Goal: Task Accomplishment & Management: Manage account settings

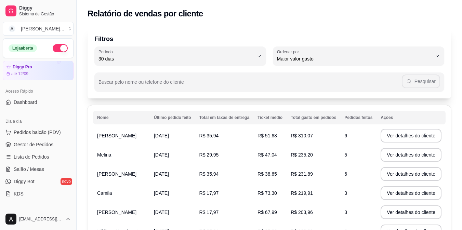
select select "30"
select select "HIGHEST_TOTAL_SPENT_WITH_ORDERS"
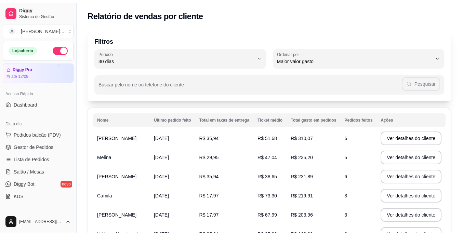
scroll to position [171, 0]
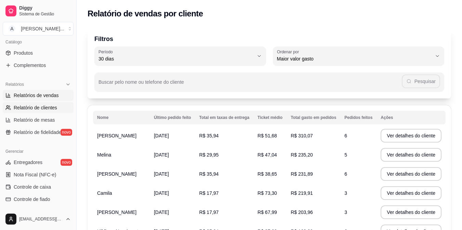
click at [34, 96] on span "Relatórios de vendas" at bounding box center [36, 95] width 45 height 7
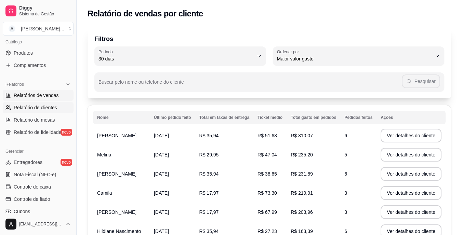
select select "ALL"
select select "0"
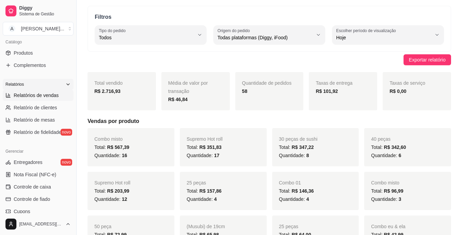
scroll to position [34, 0]
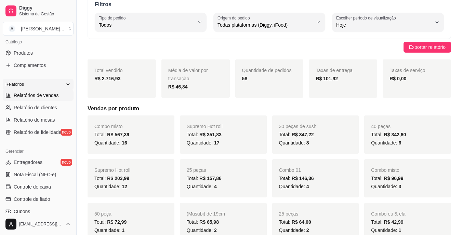
click at [65, 85] on icon at bounding box center [67, 84] width 5 height 5
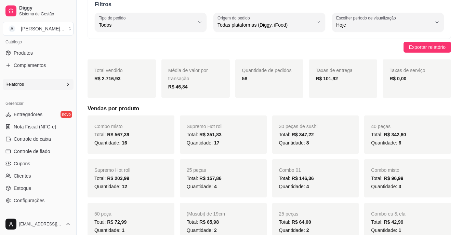
click at [65, 85] on icon at bounding box center [67, 84] width 5 height 5
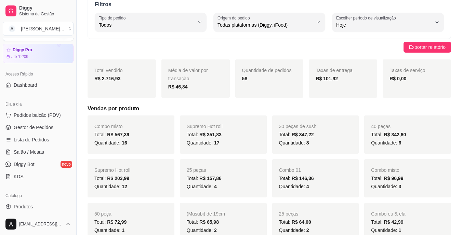
scroll to position [0, 0]
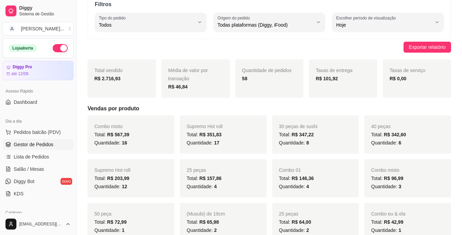
click at [51, 142] on span "Gestor de Pedidos" at bounding box center [34, 144] width 40 height 7
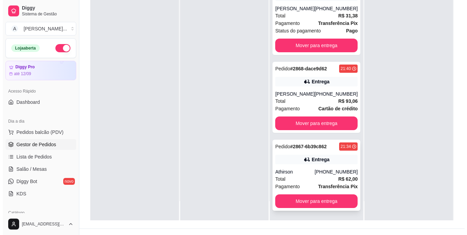
scroll to position [104, 0]
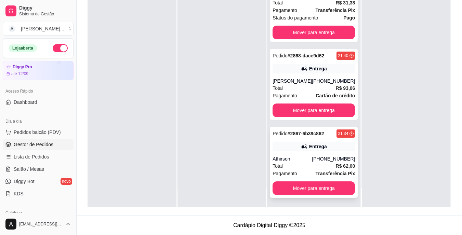
click at [294, 156] on div "Athirson" at bounding box center [292, 159] width 39 height 7
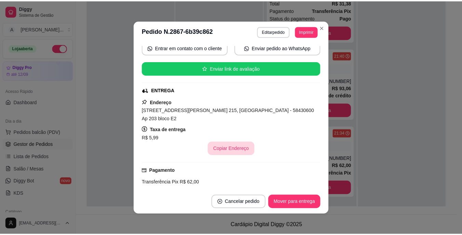
scroll to position [68, 0]
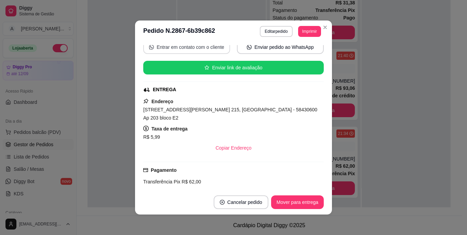
click at [187, 48] on button "Entrar em contato com o cliente" at bounding box center [186, 47] width 87 height 14
click at [137, 188] on div "feito há 25 minutos Horário do pedido [DATE] 21:34 Status do pedido PREPARANDO …" at bounding box center [233, 116] width 197 height 148
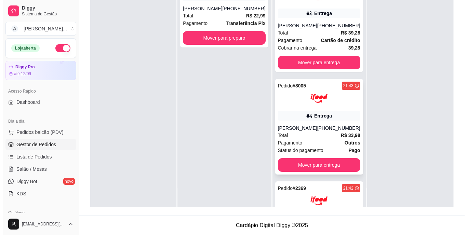
scroll to position [0, 0]
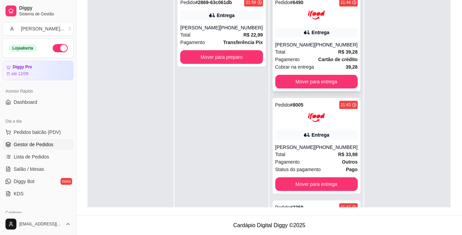
click at [308, 71] on span "Cobrar na entrega" at bounding box center [294, 67] width 39 height 8
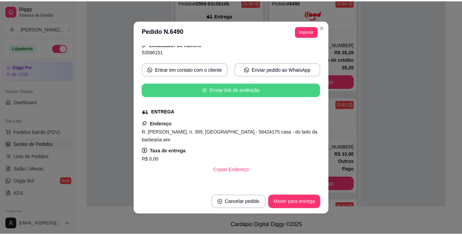
scroll to position [68, 0]
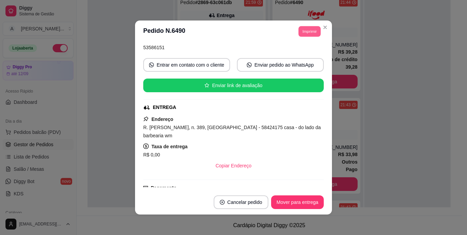
click at [303, 30] on button "Imprimir" at bounding box center [310, 31] width 22 height 11
click at [293, 54] on button "IMPRESSORA" at bounding box center [294, 55] width 50 height 11
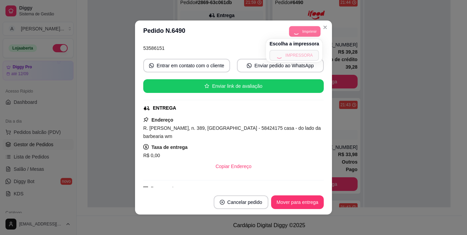
click at [267, 129] on span "R. [PERSON_NAME], n. 389, [GEOGRAPHIC_DATA] - 58424175 casa - do lado da barbea…" at bounding box center [231, 133] width 177 height 14
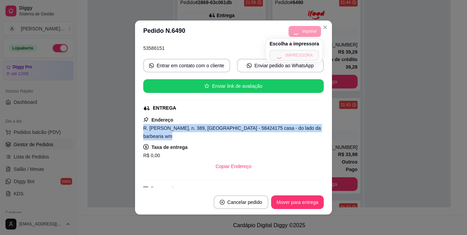
click at [267, 129] on span "R. [PERSON_NAME], n. 389, [GEOGRAPHIC_DATA] - 58424175 casa - do lado da barbea…" at bounding box center [231, 133] width 177 height 14
copy span "R. [PERSON_NAME], n. 389, [GEOGRAPHIC_DATA] - 58424175 casa - do lado da barbea…"
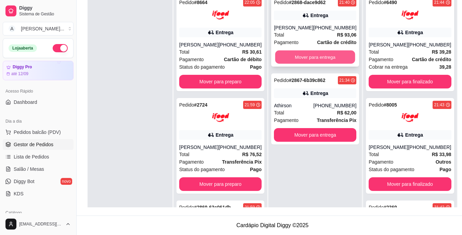
click at [328, 61] on button "Mover para entrega" at bounding box center [315, 57] width 80 height 13
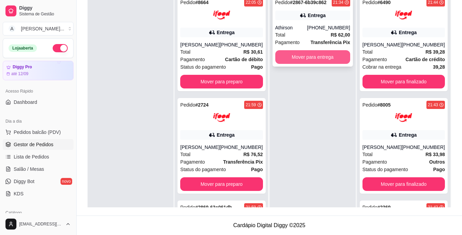
click at [328, 59] on button "Mover para entrega" at bounding box center [312, 57] width 75 height 14
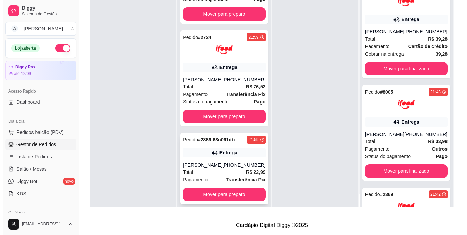
scroll to position [19, 0]
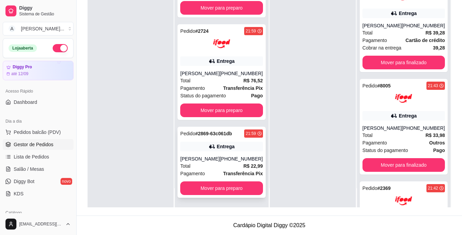
click at [207, 158] on div "[PERSON_NAME]" at bounding box center [199, 159] width 39 height 7
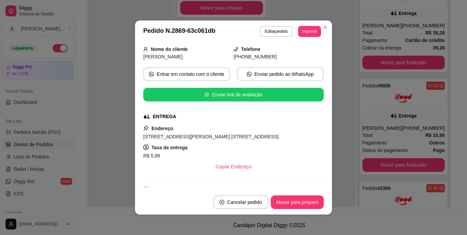
scroll to position [68, 0]
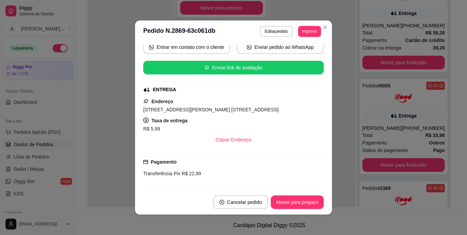
click at [210, 110] on span "[STREET_ADDRESS][PERSON_NAME] [STREET_ADDRESS]" at bounding box center [210, 109] width 135 height 5
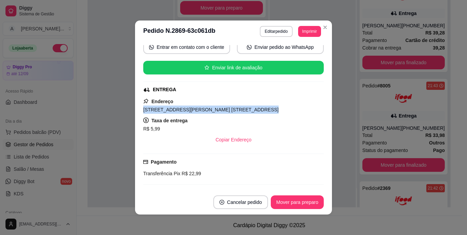
click at [210, 110] on span "[STREET_ADDRESS][PERSON_NAME] [STREET_ADDRESS]" at bounding box center [210, 109] width 135 height 5
copy span "[STREET_ADDRESS][PERSON_NAME] [STREET_ADDRESS]"
click at [304, 29] on button "Imprimir" at bounding box center [310, 31] width 22 height 11
click at [302, 54] on button "IMPRESSORA" at bounding box center [294, 55] width 50 height 11
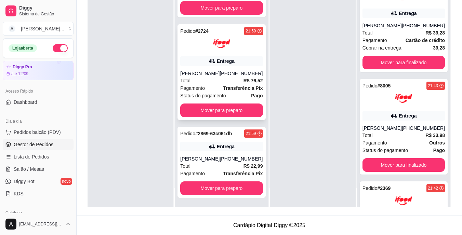
click at [207, 80] on div "Total R$ 76,52" at bounding box center [221, 81] width 82 height 8
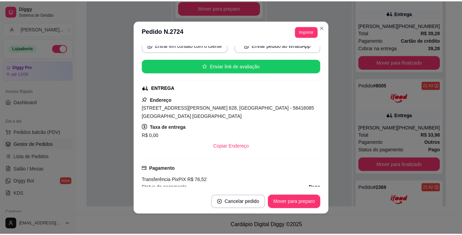
scroll to position [103, 0]
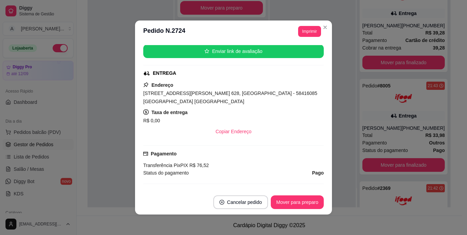
click at [210, 93] on span "[STREET_ADDRESS][PERSON_NAME] 628, [GEOGRAPHIC_DATA] - 58416085 [GEOGRAPHIC_DAT…" at bounding box center [230, 98] width 174 height 14
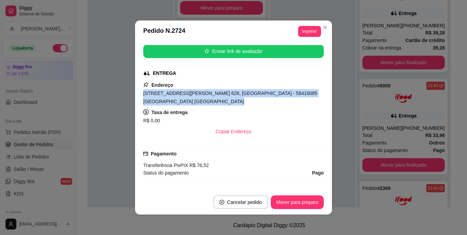
click at [210, 93] on span "[STREET_ADDRESS][PERSON_NAME] 628, [GEOGRAPHIC_DATA] - 58416085 [GEOGRAPHIC_DAT…" at bounding box center [230, 98] width 174 height 14
copy span "[STREET_ADDRESS][PERSON_NAME] 628, [GEOGRAPHIC_DATA] - 58416085 [GEOGRAPHIC_DAT…"
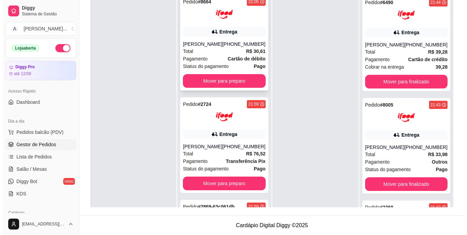
scroll to position [0, 0]
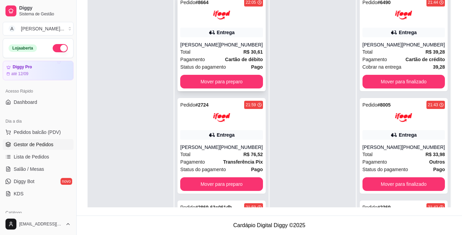
click at [204, 49] on div "Total R$ 30,61" at bounding box center [221, 52] width 82 height 8
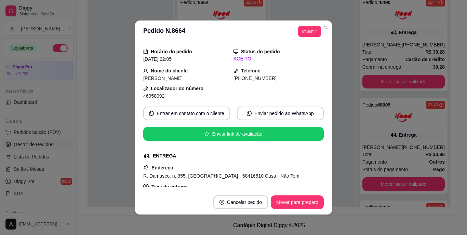
scroll to position [103, 0]
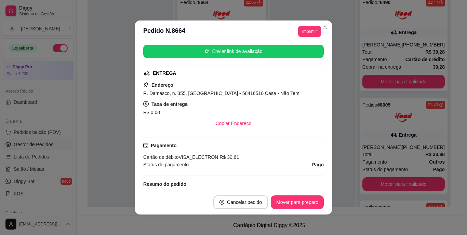
click at [189, 91] on span "R. Damasco, n. 355, [GEOGRAPHIC_DATA] - 58416510 Casa - Não Tem" at bounding box center [221, 93] width 156 height 5
copy span "R. Damasco, n. 355, [GEOGRAPHIC_DATA] - 58416510 Casa - Não Tem"
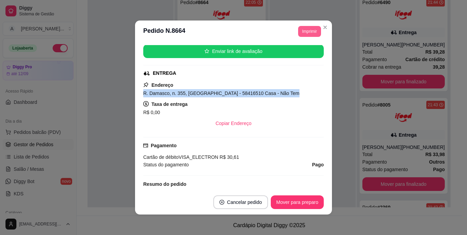
click at [308, 34] on button "Imprimir" at bounding box center [309, 31] width 23 height 11
click at [309, 50] on button "IMPRESSORA" at bounding box center [294, 55] width 48 height 11
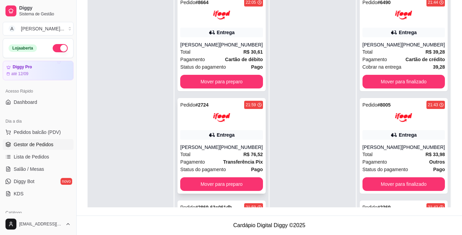
click at [216, 128] on div "Pedido # 2724 21:59 Entrega Samylla Ewellin [PHONE_NUMBER] Total R$ 76,52 Pagam…" at bounding box center [221, 146] width 88 height 96
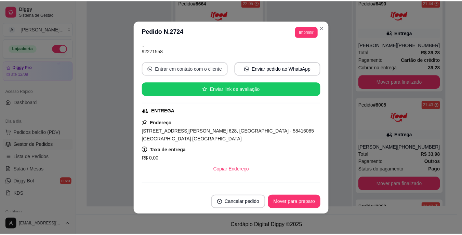
scroll to position [68, 0]
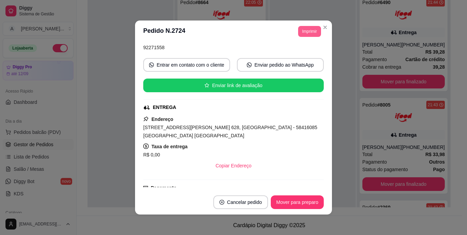
click at [299, 33] on button "Imprimir" at bounding box center [309, 31] width 23 height 11
click at [298, 54] on button "IMPRESSORA" at bounding box center [294, 55] width 50 height 11
click at [304, 34] on button "Imprimir" at bounding box center [309, 31] width 23 height 11
click at [301, 54] on button "IMPRESSORA" at bounding box center [294, 55] width 48 height 11
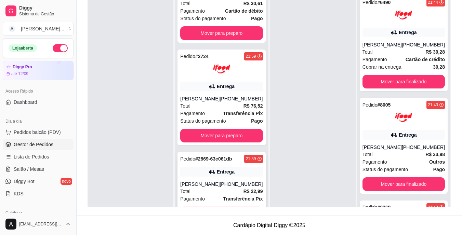
scroll to position [55, 0]
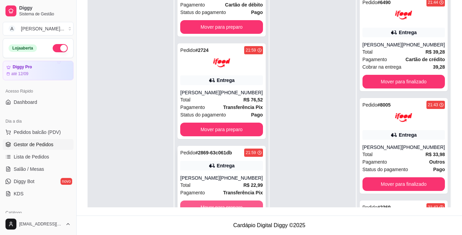
click at [198, 201] on button "Mover para preparo" at bounding box center [221, 208] width 82 height 14
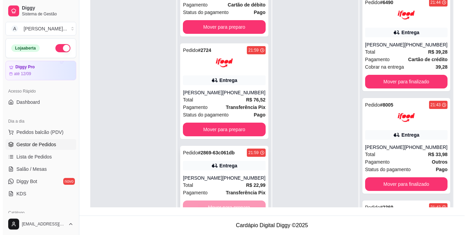
scroll to position [0, 0]
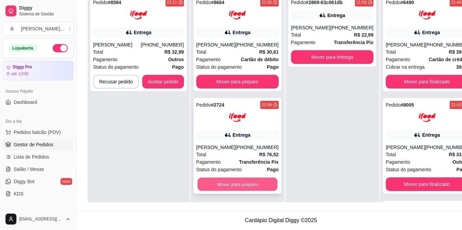
click at [216, 185] on button "Mover para preparo" at bounding box center [237, 184] width 80 height 13
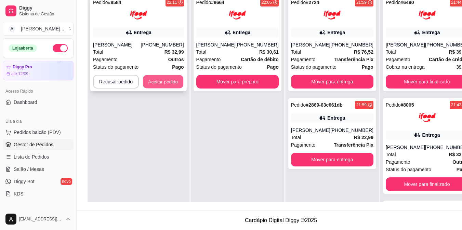
click at [168, 83] on button "Aceitar pedido" at bounding box center [163, 81] width 40 height 13
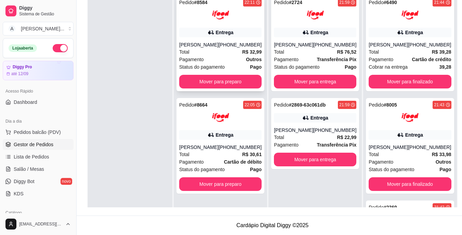
click at [228, 37] on div "Entrega" at bounding box center [220, 33] width 82 height 10
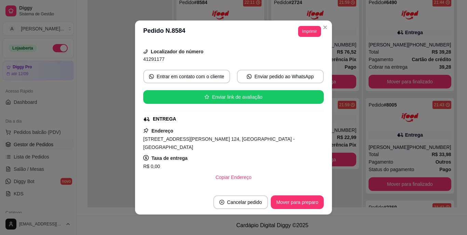
scroll to position [68, 0]
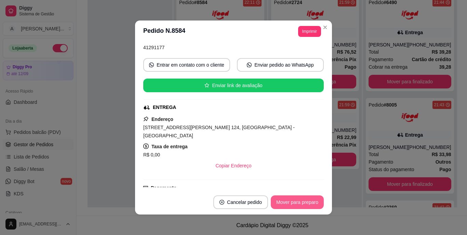
click at [289, 199] on button "Mover para preparo" at bounding box center [297, 203] width 53 height 14
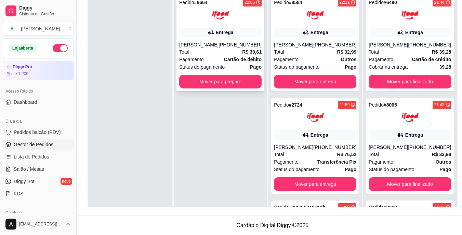
click at [227, 53] on div "Total R$ 30,61" at bounding box center [220, 52] width 82 height 8
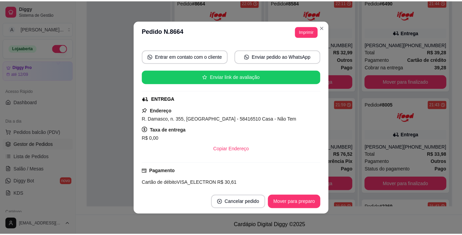
scroll to position [103, 0]
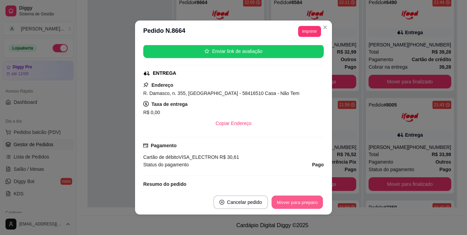
click at [283, 205] on button "Mover para preparo" at bounding box center [297, 202] width 51 height 13
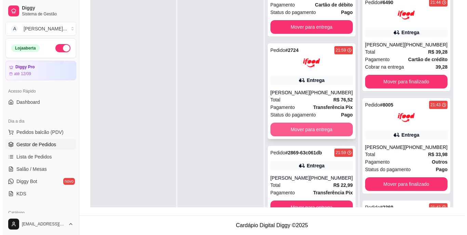
scroll to position [19, 0]
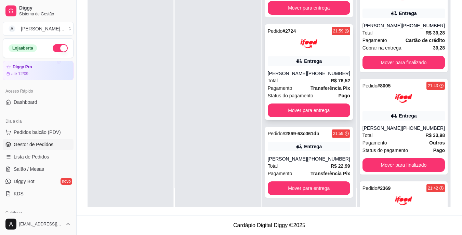
click at [296, 76] on div "[PERSON_NAME]" at bounding box center [287, 73] width 39 height 7
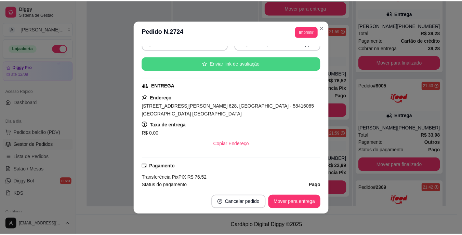
scroll to position [103, 0]
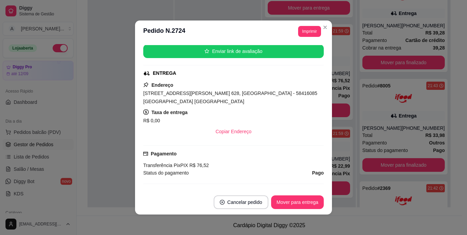
click at [136, 145] on div "feito há 15 minutos Horário do pedido [DATE] 21:59 Status do pedido PREPARANDO …" at bounding box center [233, 116] width 197 height 148
click at [135, 141] on div "feito há 15 minutos Horário do pedido [DATE] 21:59 Status do pedido PREPARANDO …" at bounding box center [233, 116] width 197 height 148
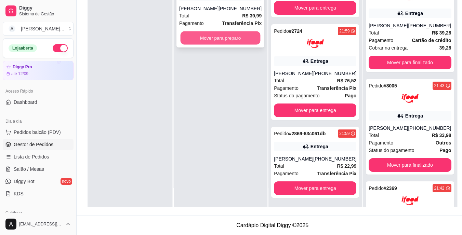
click at [221, 39] on button "Mover para preparo" at bounding box center [221, 37] width 80 height 13
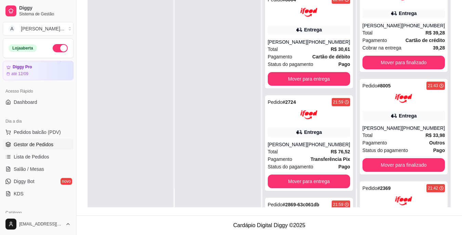
scroll to position [242, 0]
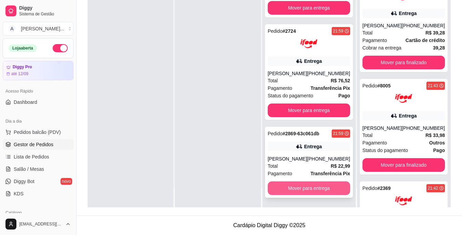
click at [294, 185] on button "Mover para entrega" at bounding box center [309, 189] width 82 height 14
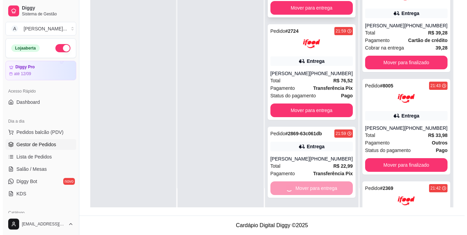
scroll to position [164, 0]
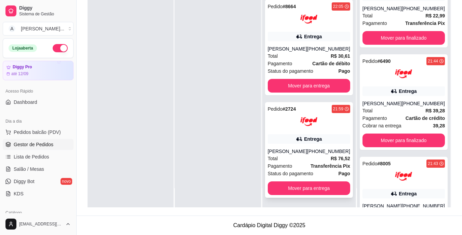
click at [300, 175] on span "Status do pagamento" at bounding box center [290, 174] width 45 height 8
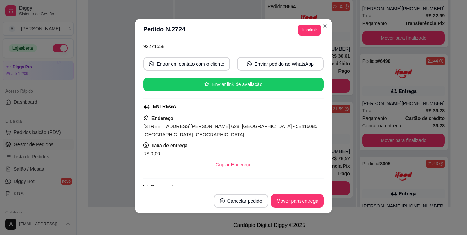
scroll to position [68, 0]
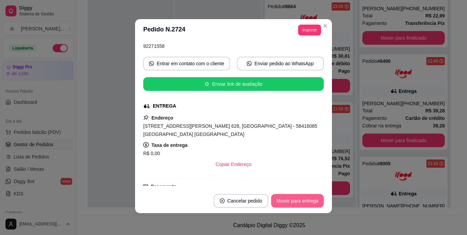
click at [294, 204] on button "Mover para entrega" at bounding box center [297, 201] width 53 height 14
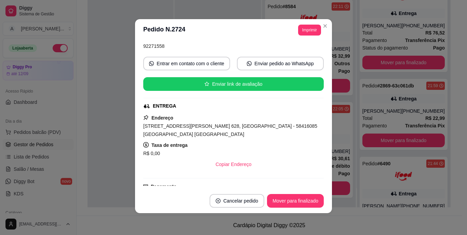
scroll to position [62, 0]
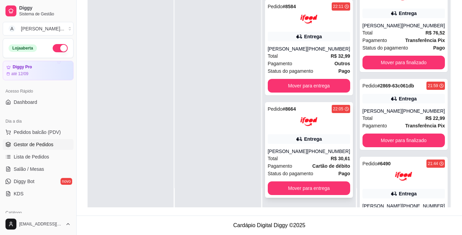
click at [295, 138] on div "Entrega" at bounding box center [309, 139] width 82 height 10
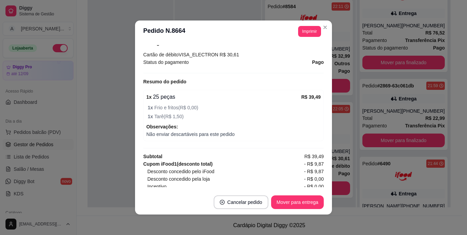
scroll to position [1, 0]
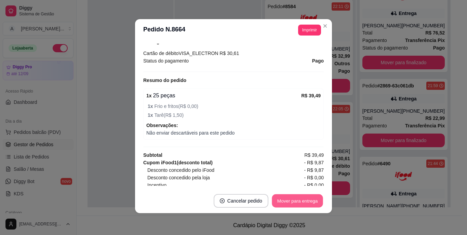
click at [286, 202] on button "Mover para entrega" at bounding box center [297, 201] width 51 height 13
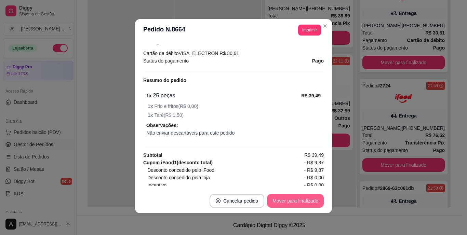
scroll to position [0, 0]
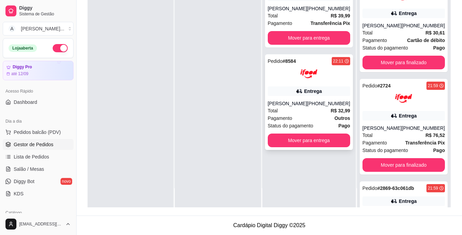
click at [301, 114] on div "Total R$ 32,99" at bounding box center [309, 111] width 82 height 8
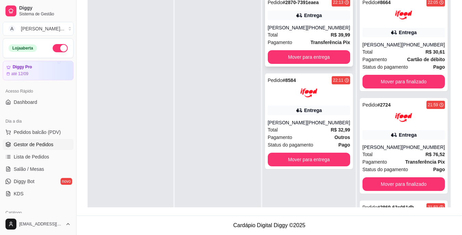
click at [299, 28] on div "[PERSON_NAME]" at bounding box center [287, 27] width 39 height 7
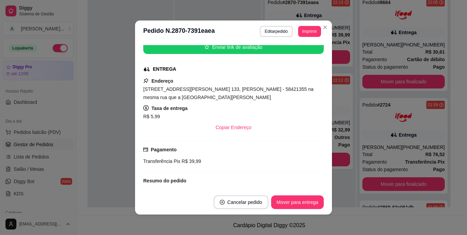
scroll to position [103, 0]
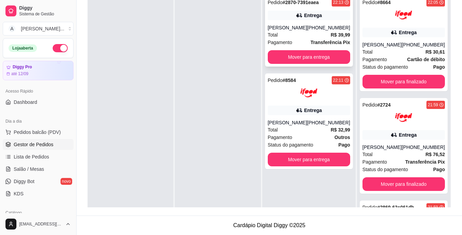
click at [317, 29] on div "[PHONE_NUMBER]" at bounding box center [328, 27] width 43 height 7
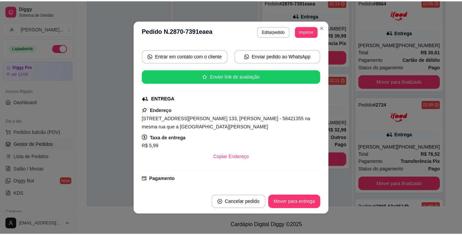
scroll to position [68, 0]
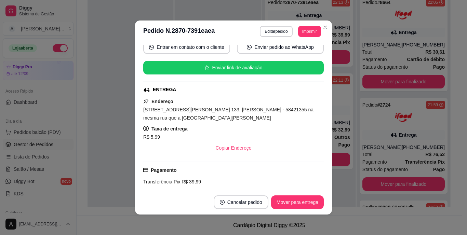
click at [193, 124] on div "Endereço [STREET_ADDRESS][PERSON_NAME] 133, [PERSON_NAME] - 58421355 na mesma r…" at bounding box center [233, 125] width 181 height 57
click at [193, 120] on span "[STREET_ADDRESS][PERSON_NAME] 133, [PERSON_NAME] - 58421355 na mesma rua que a …" at bounding box center [228, 114] width 170 height 14
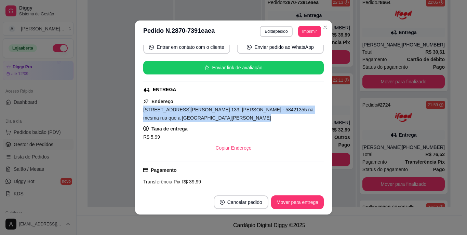
click at [193, 120] on span "[STREET_ADDRESS][PERSON_NAME] 133, [PERSON_NAME] - 58421355 na mesma rua que a …" at bounding box center [228, 114] width 170 height 14
copy span "[STREET_ADDRESS][PERSON_NAME] 133, [PERSON_NAME] - 58421355 na mesma rua que a …"
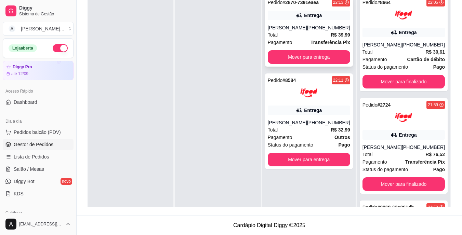
click at [288, 43] on span "Pagamento" at bounding box center [280, 43] width 25 height 8
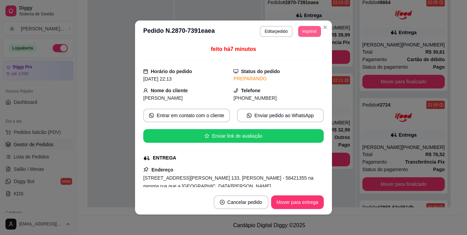
click at [305, 30] on button "Imprimir" at bounding box center [309, 31] width 23 height 11
click at [301, 53] on button "IMPRESSORA" at bounding box center [294, 55] width 48 height 11
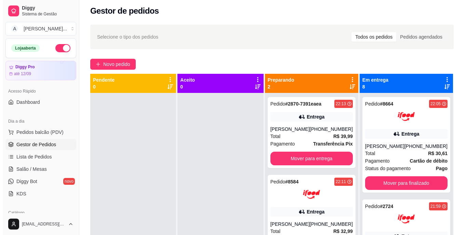
scroll to position [0, 0]
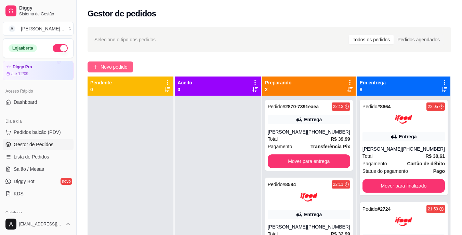
click at [118, 65] on span "Novo pedido" at bounding box center [114, 67] width 27 height 8
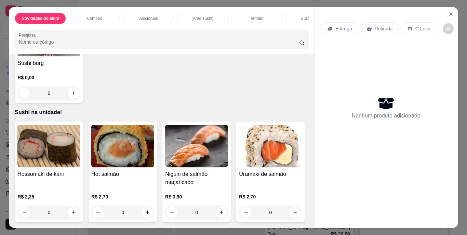
scroll to position [1094, 0]
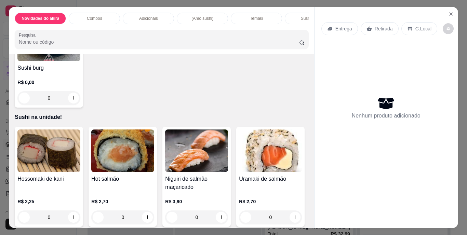
click at [45, 61] on img at bounding box center [48, 39] width 63 height 43
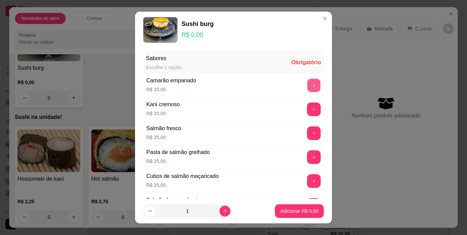
click at [307, 84] on button "+" at bounding box center [313, 85] width 13 height 13
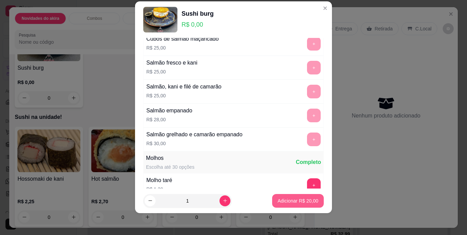
scroll to position [211, 0]
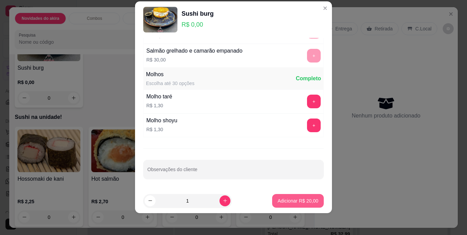
click at [285, 202] on p "Adicionar R$ 20,00" at bounding box center [298, 201] width 41 height 7
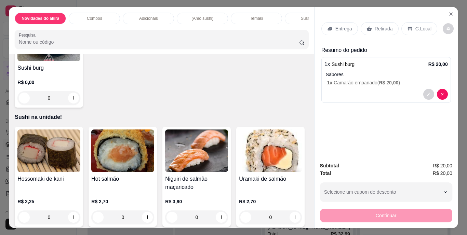
click at [375, 27] on p "Retirada" at bounding box center [384, 28] width 18 height 7
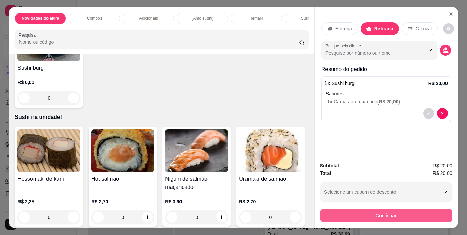
click at [374, 214] on button "Continuar" at bounding box center [386, 216] width 132 height 14
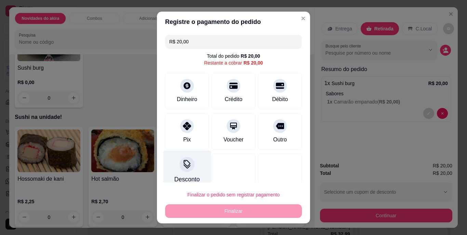
click at [183, 169] on icon at bounding box center [187, 164] width 9 height 9
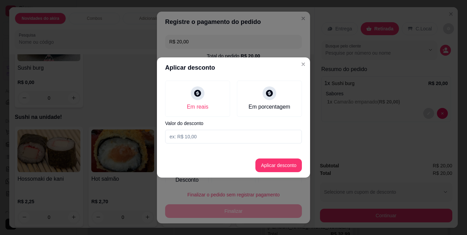
click at [254, 143] on input at bounding box center [233, 137] width 137 height 14
type input "10,00"
click at [276, 166] on button "Aplicar desconto" at bounding box center [278, 166] width 47 height 14
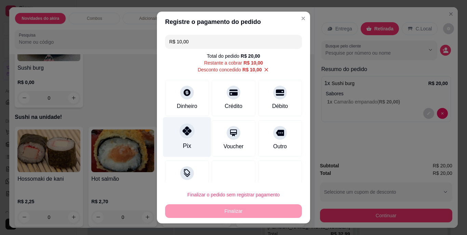
scroll to position [17, 0]
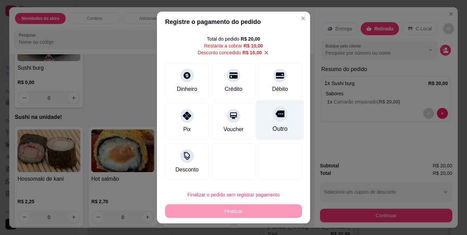
click at [263, 119] on div "Outro" at bounding box center [280, 120] width 48 height 40
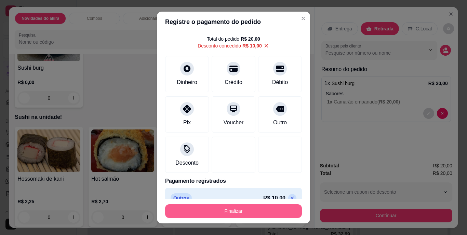
click at [251, 207] on button "Finalizar" at bounding box center [233, 211] width 137 height 14
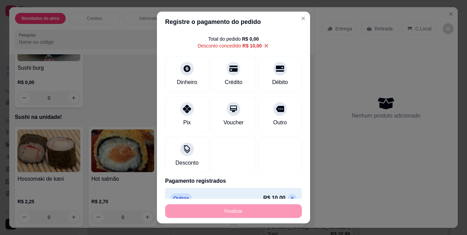
type input "-R$ 20,00"
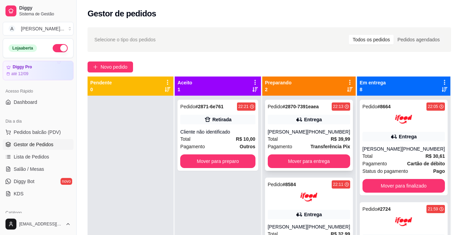
click at [306, 134] on div "[PERSON_NAME]" at bounding box center [287, 132] width 39 height 7
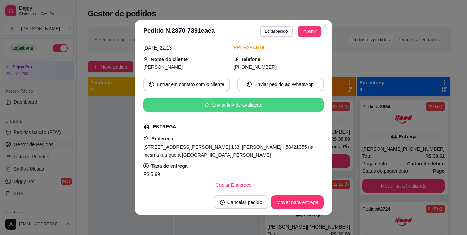
scroll to position [34, 0]
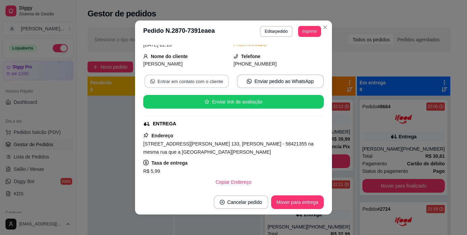
click at [214, 84] on button "Entrar em contato com o cliente" at bounding box center [187, 81] width 84 height 13
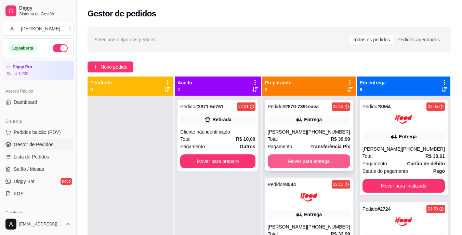
click at [302, 160] on button "Mover para entrega" at bounding box center [309, 162] width 82 height 14
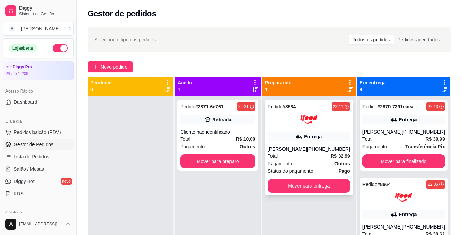
click at [304, 167] on div "Pagamento Outros" at bounding box center [309, 164] width 82 height 8
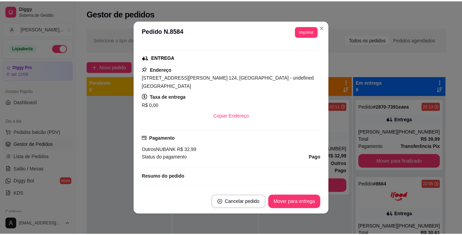
scroll to position [137, 0]
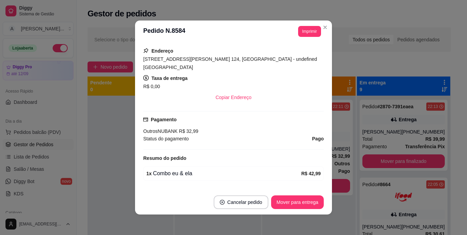
click at [213, 60] on span "[STREET_ADDRESS][PERSON_NAME] 124, [GEOGRAPHIC_DATA] - undefined [GEOGRAPHIC_DA…" at bounding box center [230, 63] width 174 height 14
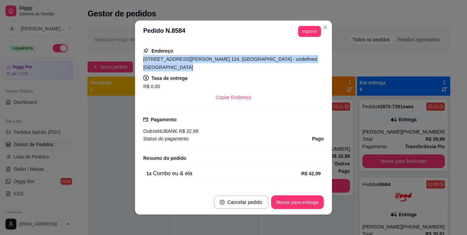
click at [213, 60] on span "[STREET_ADDRESS][PERSON_NAME] 124, [GEOGRAPHIC_DATA] - undefined [GEOGRAPHIC_DA…" at bounding box center [230, 63] width 174 height 14
copy span "[STREET_ADDRESS][PERSON_NAME] 124, [GEOGRAPHIC_DATA] - undefined [GEOGRAPHIC_DA…"
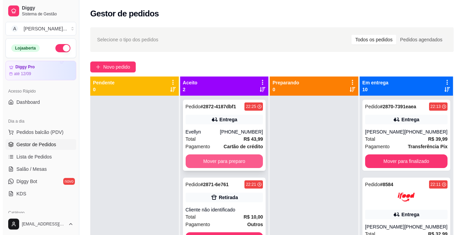
scroll to position [19, 0]
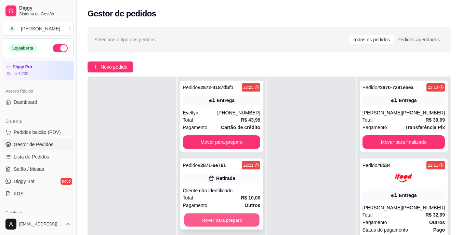
click at [221, 217] on button "Mover para preparo" at bounding box center [221, 220] width 75 height 13
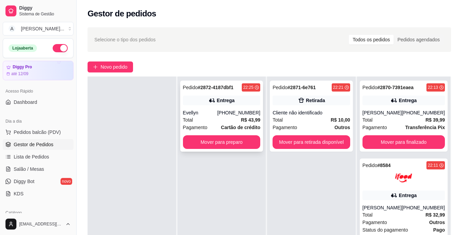
click at [219, 119] on div "Total R$ 43,99" at bounding box center [222, 120] width 78 height 8
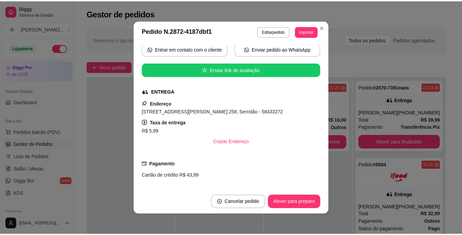
scroll to position [103, 0]
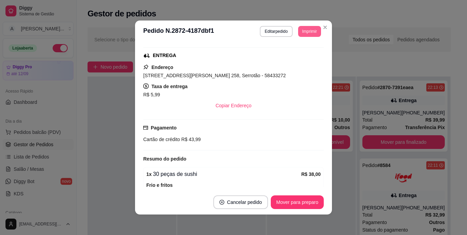
click at [305, 29] on button "Imprimir" at bounding box center [309, 31] width 23 height 11
click at [301, 55] on button "IMPRESSORA" at bounding box center [300, 52] width 40 height 9
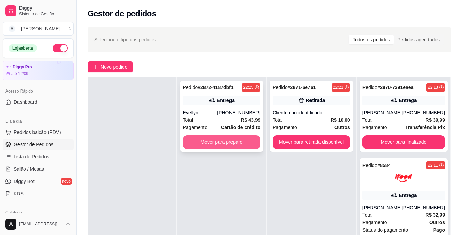
click at [248, 143] on button "Mover para preparo" at bounding box center [222, 142] width 78 height 14
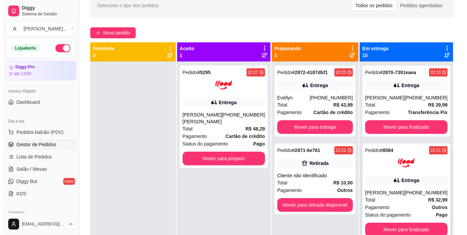
scroll to position [34, 0]
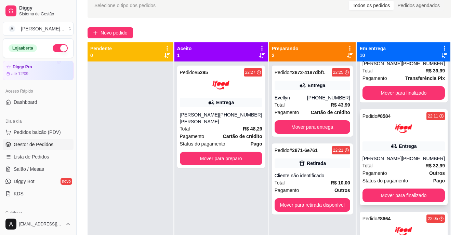
click at [407, 158] on div "[PHONE_NUMBER]" at bounding box center [423, 158] width 43 height 7
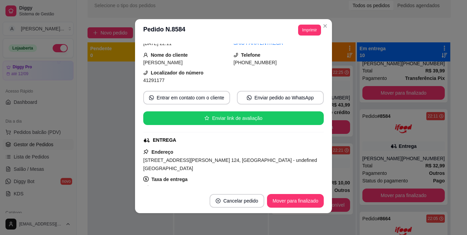
click at [226, 162] on span "[STREET_ADDRESS][PERSON_NAME] 124, [GEOGRAPHIC_DATA] - undefined [GEOGRAPHIC_DA…" at bounding box center [230, 165] width 174 height 14
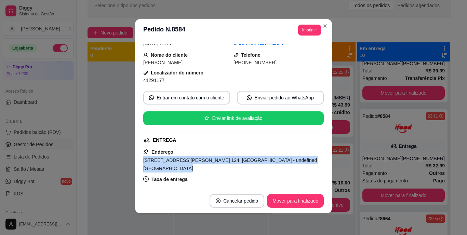
click at [226, 162] on span "[STREET_ADDRESS][PERSON_NAME] 124, [GEOGRAPHIC_DATA] - undefined [GEOGRAPHIC_DA…" at bounding box center [230, 165] width 174 height 14
copy span "[STREET_ADDRESS][PERSON_NAME] 124, [GEOGRAPHIC_DATA] - undefined [GEOGRAPHIC_DA…"
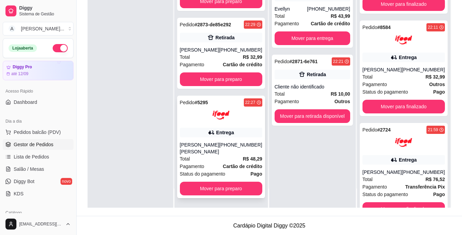
scroll to position [104, 0]
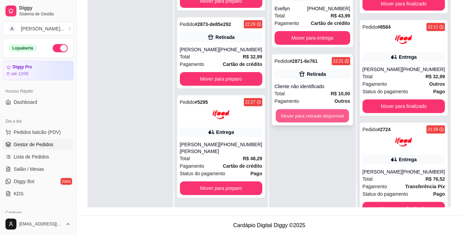
click at [317, 117] on button "Mover para retirada disponível" at bounding box center [312, 115] width 73 height 13
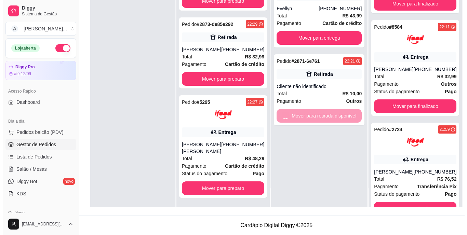
scroll to position [112, 0]
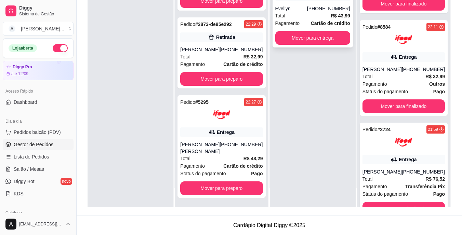
click at [305, 18] on div "Total R$ 43,99" at bounding box center [312, 16] width 75 height 8
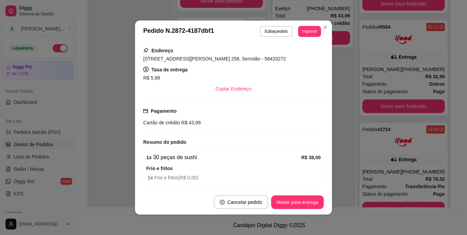
scroll to position [137, 0]
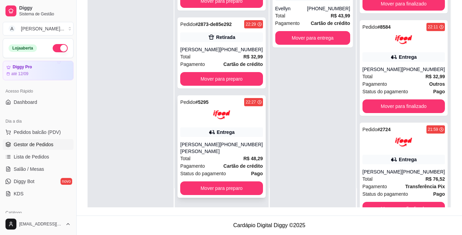
click at [227, 133] on div "Pedido # 5295 22:27 Entrega [PERSON_NAME] [PHONE_NUMBER] Total R$ 48,29 Pagamen…" at bounding box center [221, 146] width 88 height 103
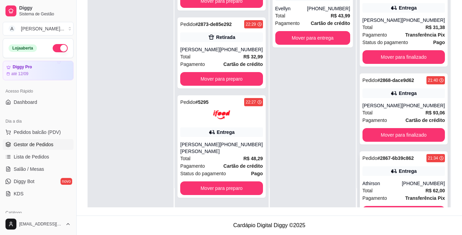
scroll to position [579, 0]
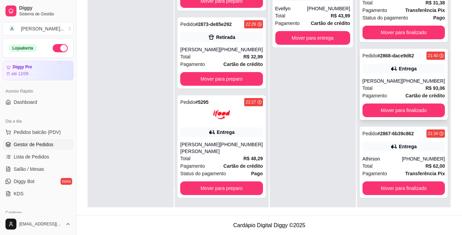
click at [409, 87] on div "Total R$ 93,06" at bounding box center [403, 88] width 82 height 8
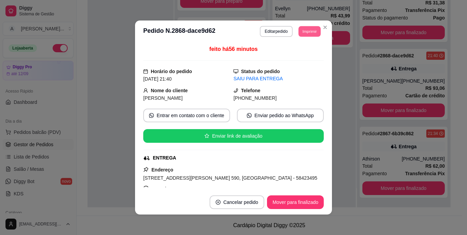
click at [310, 30] on button "Imprimir" at bounding box center [310, 31] width 22 height 11
click at [307, 55] on button "IMPRESSORA" at bounding box center [294, 55] width 50 height 11
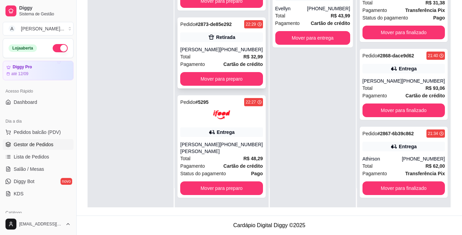
click at [204, 33] on div "Retirada" at bounding box center [221, 37] width 82 height 10
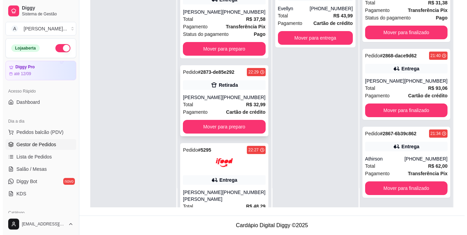
scroll to position [0, 0]
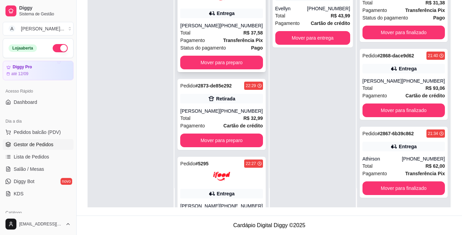
click at [221, 29] on div "[PHONE_NUMBER]" at bounding box center [241, 25] width 43 height 7
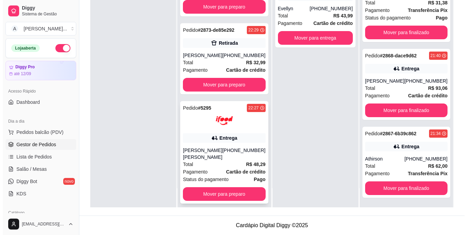
scroll to position [75, 0]
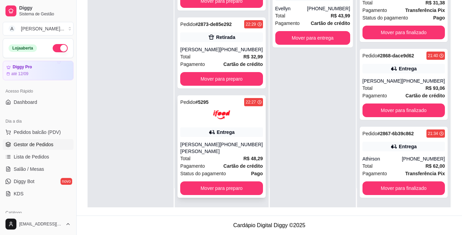
click at [233, 143] on div "[PHONE_NUMBER]" at bounding box center [241, 148] width 43 height 14
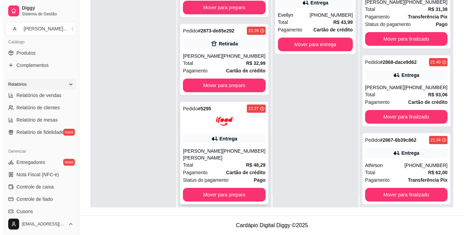
scroll to position [19, 0]
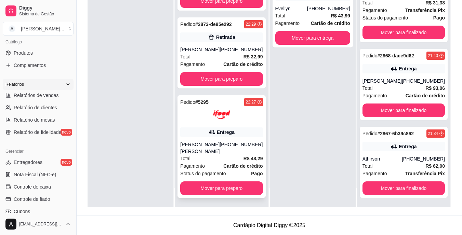
click at [223, 146] on div "[PHONE_NUMBER]" at bounding box center [241, 148] width 43 height 14
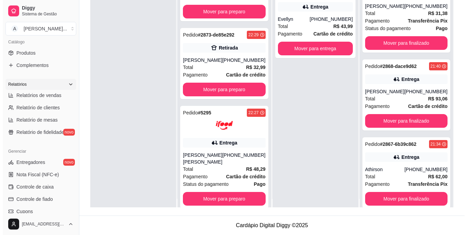
scroll to position [0, 0]
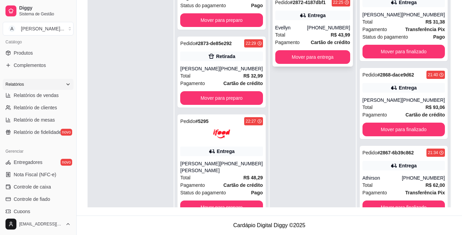
click at [331, 37] on strong "R$ 43,99" at bounding box center [340, 34] width 19 height 5
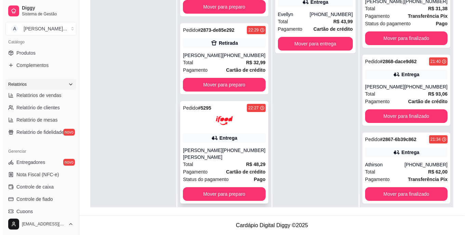
scroll to position [19, 0]
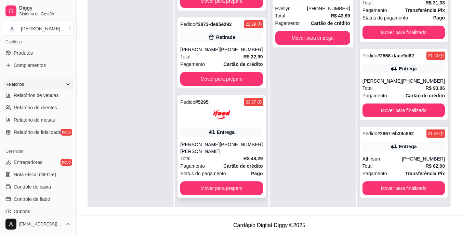
click at [214, 161] on div "Total R$ 48,29" at bounding box center [221, 159] width 82 height 8
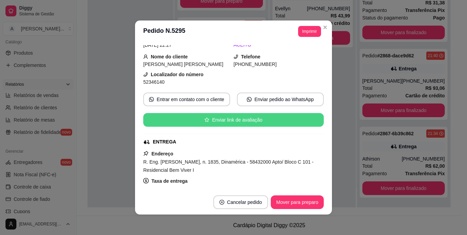
scroll to position [34, 0]
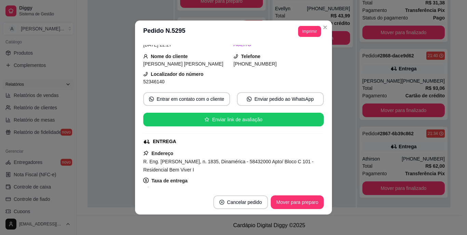
click at [250, 163] on span "R. Eng. [PERSON_NAME], n. 1835, Dinamérica - 58432000 Apto/ Bloco C 101 - Resid…" at bounding box center [228, 166] width 170 height 14
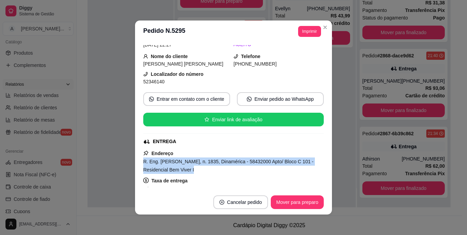
click at [250, 163] on span "R. Eng. [PERSON_NAME], n. 1835, Dinamérica - 58432000 Apto/ Bloco C 101 - Resid…" at bounding box center [228, 166] width 170 height 14
copy span "R. Eng. [PERSON_NAME], n. 1835, Dinamérica - 58432000 Apto/ Bloco C 101 - Resid…"
click at [310, 34] on button "Imprimir" at bounding box center [309, 31] width 23 height 11
click at [309, 53] on button "IMPRESSORA" at bounding box center [294, 55] width 48 height 11
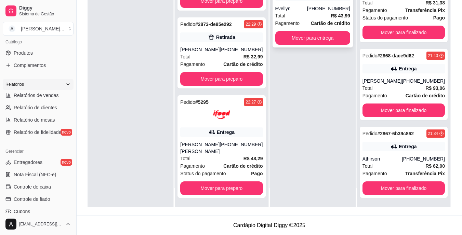
click at [316, 18] on div "Total R$ 43,99" at bounding box center [312, 16] width 75 height 8
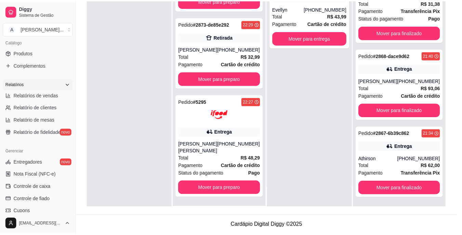
scroll to position [68, 0]
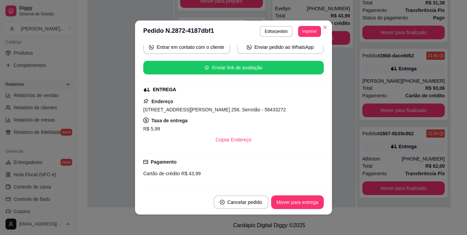
click at [240, 107] on span "[STREET_ADDRESS][PERSON_NAME] 258, Serrotão - 58433272" at bounding box center [214, 109] width 143 height 5
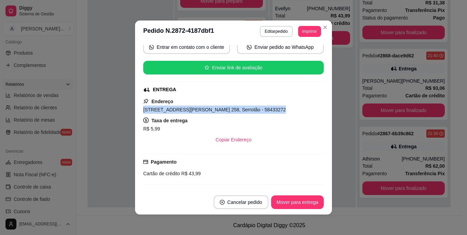
click at [240, 107] on span "[STREET_ADDRESS][PERSON_NAME] 258, Serrotão - 58433272" at bounding box center [214, 109] width 143 height 5
copy span "[STREET_ADDRESS][PERSON_NAME] 258, Serrotão - 58433272"
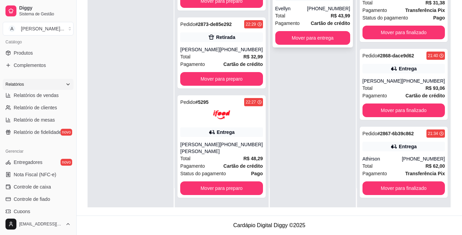
click at [317, 8] on div "[PHONE_NUMBER]" at bounding box center [328, 8] width 43 height 7
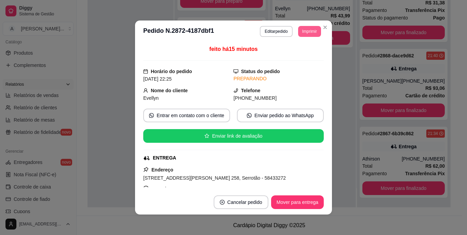
click at [301, 30] on button "Imprimir" at bounding box center [309, 31] width 23 height 11
click at [314, 53] on button "IMPRESSORA" at bounding box center [294, 55] width 48 height 11
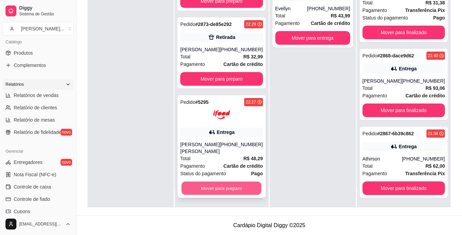
click at [230, 189] on button "Mover para preparo" at bounding box center [222, 188] width 80 height 13
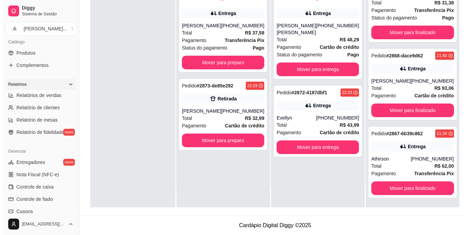
scroll to position [0, 0]
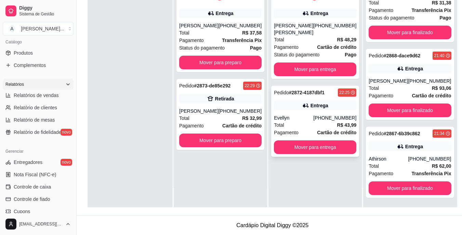
click at [335, 121] on div "[PHONE_NUMBER]" at bounding box center [334, 118] width 43 height 7
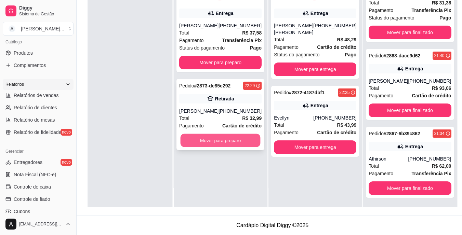
click at [226, 140] on button "Mover para preparo" at bounding box center [221, 140] width 80 height 13
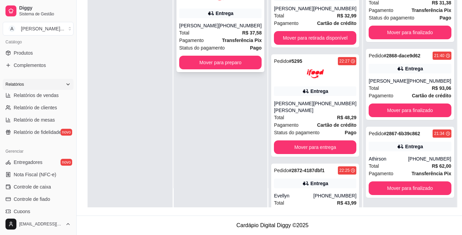
click at [202, 37] on span "Pagamento" at bounding box center [191, 41] width 25 height 8
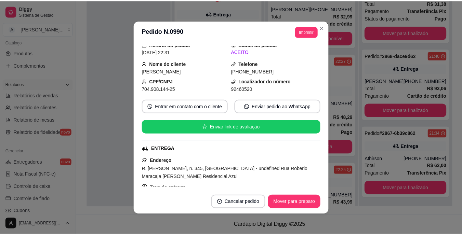
scroll to position [68, 0]
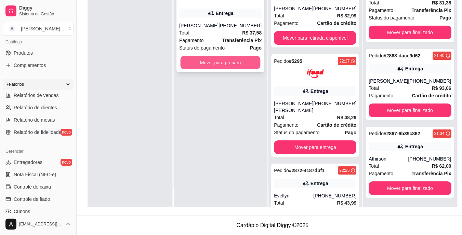
click at [204, 61] on button "Mover para preparo" at bounding box center [221, 62] width 80 height 13
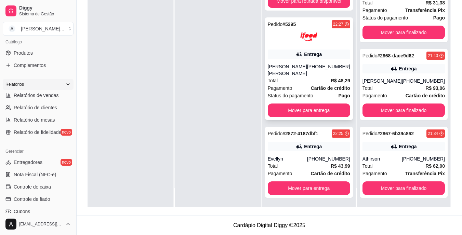
scroll to position [146, 0]
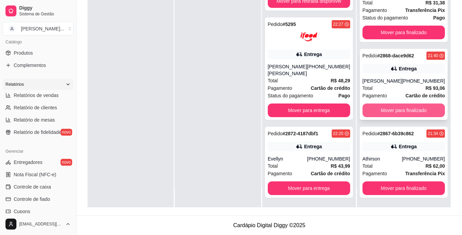
click at [392, 117] on button "Mover para finalizado" at bounding box center [403, 111] width 82 height 14
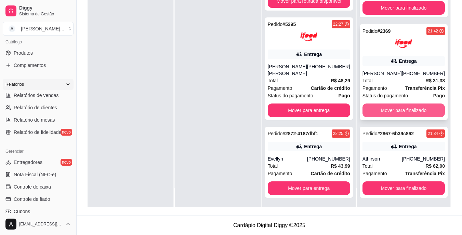
click at [393, 111] on button "Mover para finalizado" at bounding box center [403, 111] width 82 height 14
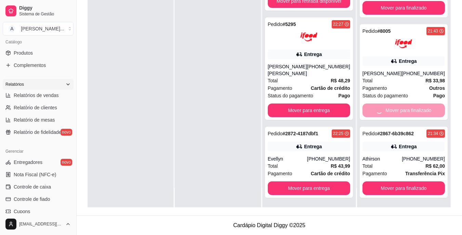
scroll to position [295, 0]
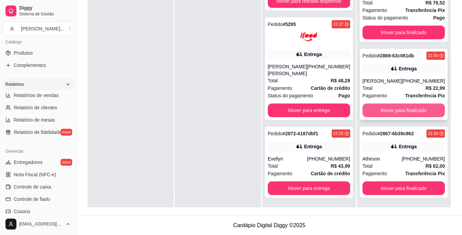
click at [398, 105] on button "Mover para finalizado" at bounding box center [403, 111] width 82 height 14
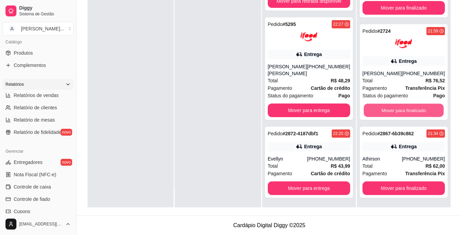
click at [398, 105] on button "Mover para finalizado" at bounding box center [404, 110] width 80 height 13
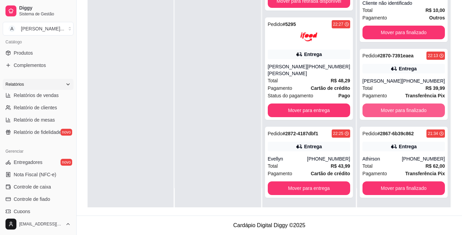
scroll to position [5, 0]
click at [398, 109] on button "Mover para finalizado" at bounding box center [404, 110] width 80 height 13
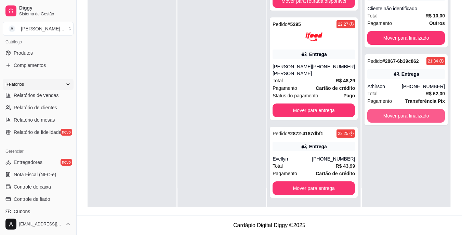
scroll to position [0, 0]
click at [398, 117] on button "Mover para finalizado" at bounding box center [406, 116] width 78 height 14
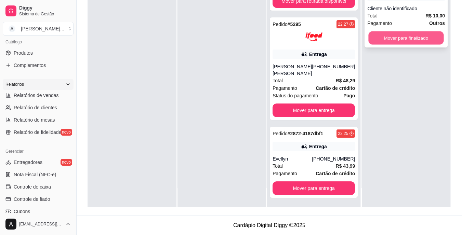
click at [397, 41] on button "Mover para finalizado" at bounding box center [406, 37] width 75 height 13
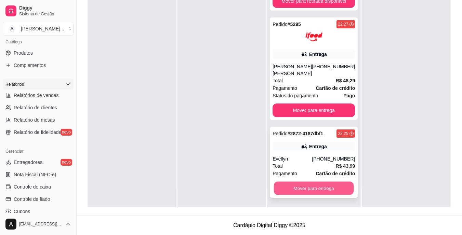
click at [319, 187] on button "Mover para entrega" at bounding box center [314, 188] width 80 height 13
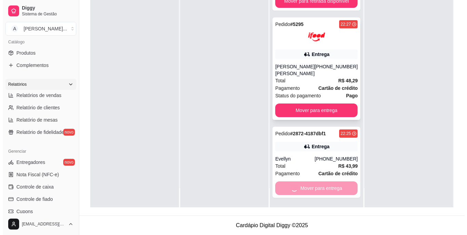
scroll to position [68, 0]
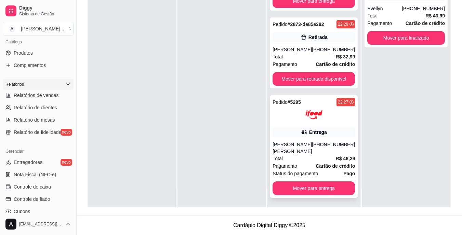
click at [321, 152] on div "[PHONE_NUMBER]" at bounding box center [333, 148] width 43 height 14
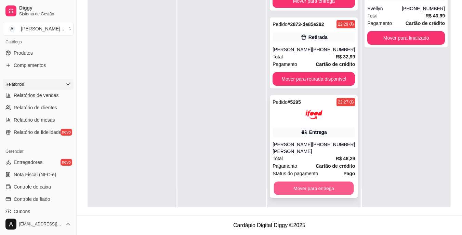
click at [329, 183] on button "Mover para entrega" at bounding box center [314, 188] width 80 height 13
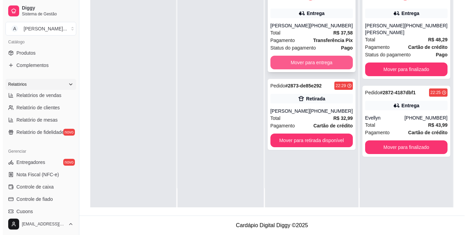
scroll to position [0, 0]
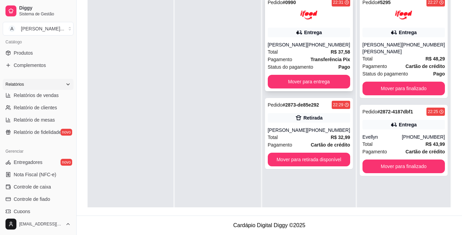
click at [305, 52] on div "Total R$ 37,58" at bounding box center [309, 52] width 82 height 8
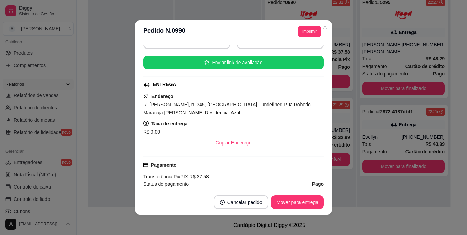
scroll to position [103, 0]
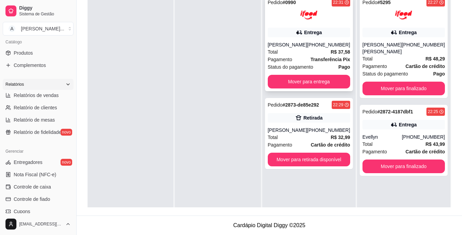
click at [299, 57] on div "Pagamento Transferência Pix" at bounding box center [309, 60] width 82 height 8
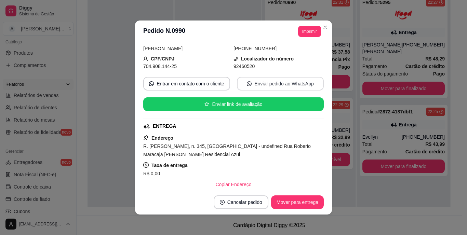
scroll to position [68, 0]
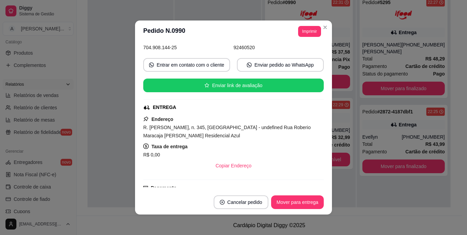
click at [187, 136] on span "R. [PERSON_NAME], n. 345, [GEOGRAPHIC_DATA] - undefined Rua Roberio Maracaja [P…" at bounding box center [227, 132] width 168 height 14
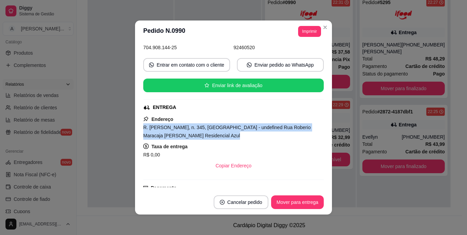
click at [187, 136] on span "R. [PERSON_NAME], n. 345, [GEOGRAPHIC_DATA] - undefined Rua Roberio Maracaja [P…" at bounding box center [227, 132] width 168 height 14
copy span "R. [PERSON_NAME], n. 345, [GEOGRAPHIC_DATA] - undefined Rua Roberio Maracaja [P…"
click at [309, 31] on button "Imprimir" at bounding box center [309, 31] width 23 height 11
click at [305, 55] on button "IMPRESSORA" at bounding box center [294, 55] width 48 height 11
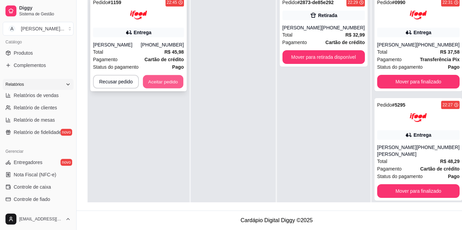
click at [167, 83] on button "Aceitar pedido" at bounding box center [163, 81] width 40 height 13
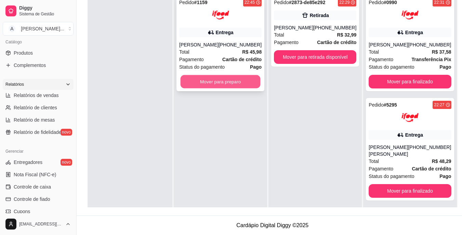
click at [196, 82] on button "Mover para preparo" at bounding box center [221, 81] width 80 height 13
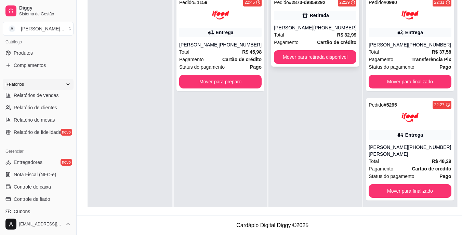
click at [298, 28] on div "[PERSON_NAME]" at bounding box center [293, 27] width 39 height 7
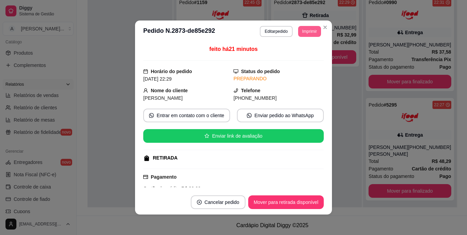
click at [312, 31] on button "Imprimir" at bounding box center [309, 31] width 23 height 11
click at [305, 53] on button "IMPRESSORA" at bounding box center [294, 55] width 48 height 11
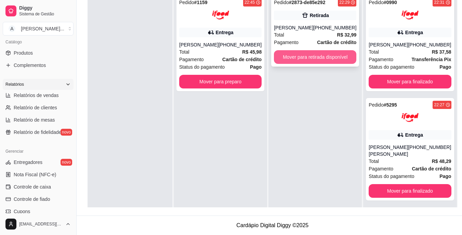
click at [330, 56] on button "Mover para retirada disponível" at bounding box center [315, 57] width 82 height 14
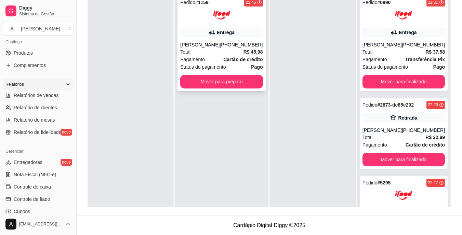
click at [222, 38] on div "Pedido # 1159 22:45 Entrega [PERSON_NAME] [PHONE_NUMBER] Total R$ 45,98 Pagamen…" at bounding box center [221, 44] width 88 height 96
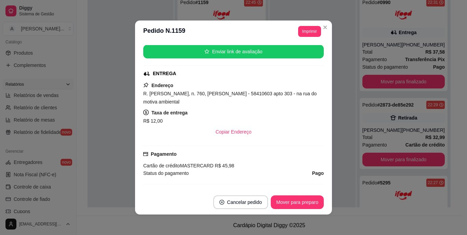
scroll to position [103, 0]
click at [176, 102] on span "R. [PERSON_NAME], n. 760, [PERSON_NAME] - 58410603 apto 303 - na rua do motiva …" at bounding box center [229, 98] width 173 height 14
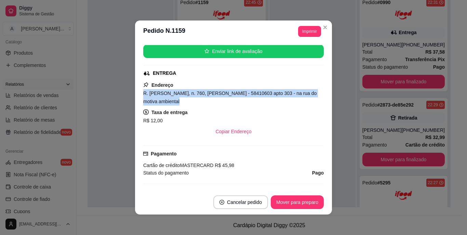
click at [176, 102] on span "R. [PERSON_NAME], n. 760, [PERSON_NAME] - 58410603 apto 303 - na rua do motiva …" at bounding box center [229, 98] width 173 height 14
